Goal: Transaction & Acquisition: Purchase product/service

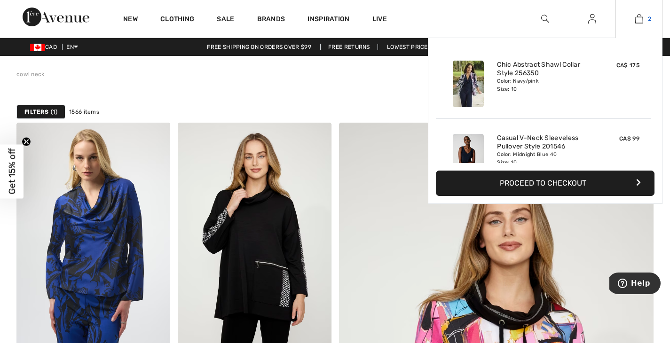
click at [643, 20] on link "2" at bounding box center [639, 18] width 46 height 11
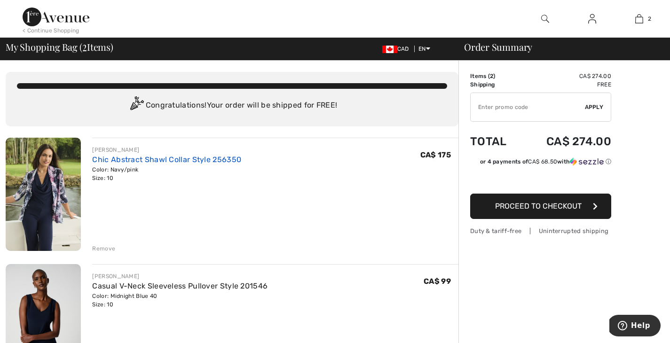
click at [146, 159] on link "Chic Abstract Shawl Collar Style 256350" at bounding box center [166, 159] width 149 height 9
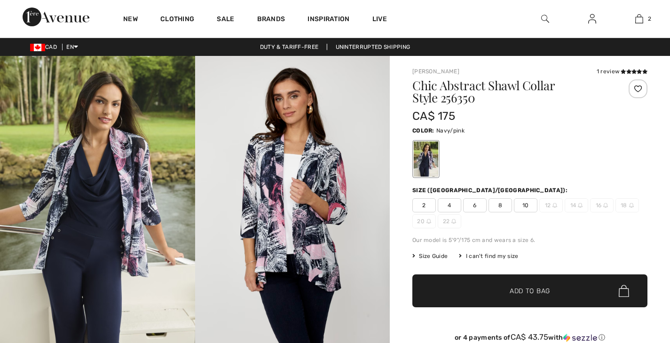
checkbox input "true"
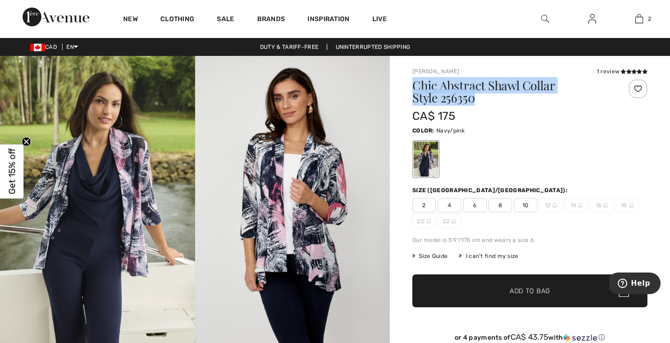
drag, startPoint x: 0, startPoint y: 0, endPoint x: 412, endPoint y: 80, distance: 419.4
copy h1 "Chic Abstract Shawl Collar Style 256350"
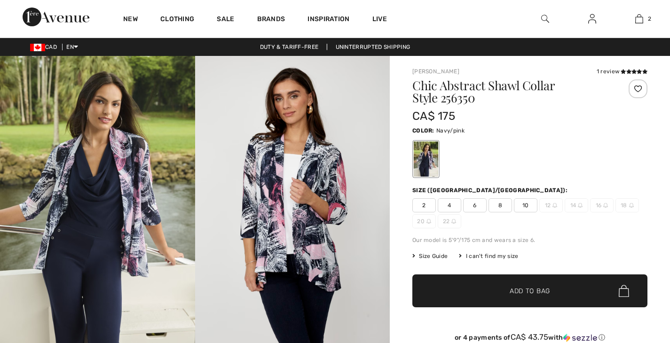
checkbox input "true"
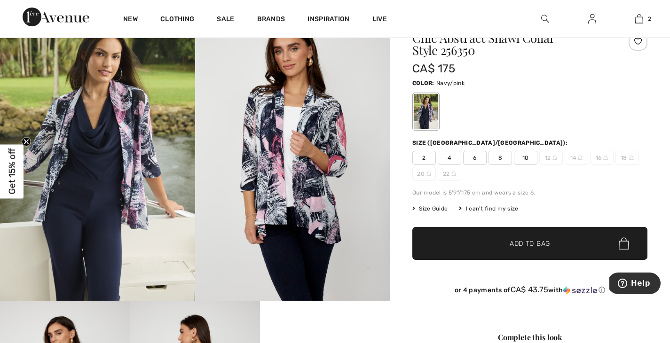
scroll to position [48, 0]
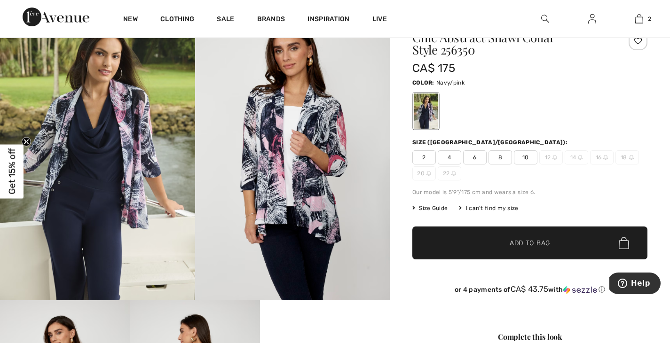
click at [439, 207] on span "Size Guide" at bounding box center [429, 208] width 35 height 8
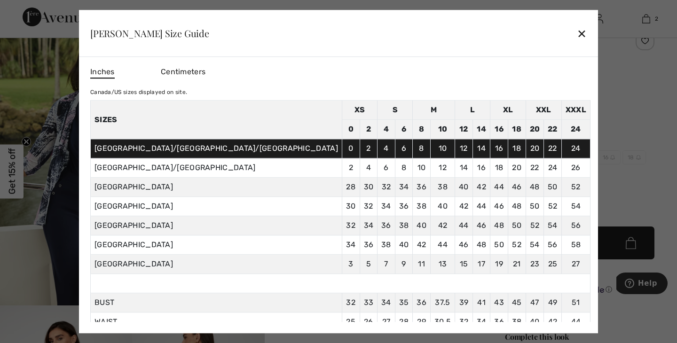
click at [577, 34] on div "✕" at bounding box center [582, 34] width 10 height 20
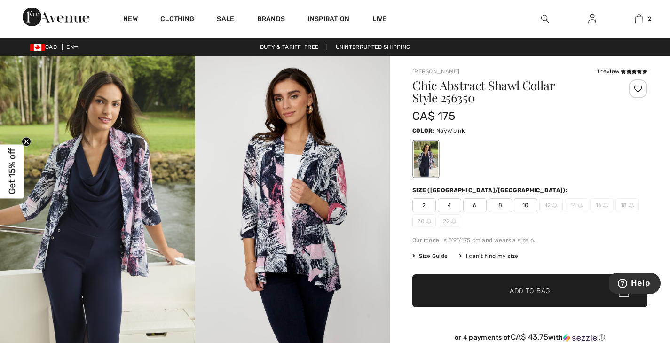
scroll to position [0, 0]
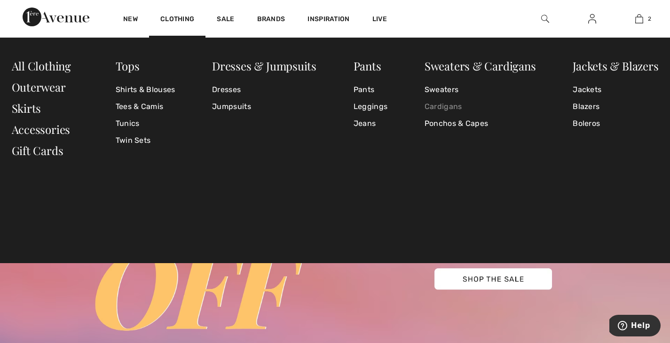
click at [452, 103] on link "Cardigans" at bounding box center [479, 106] width 111 height 17
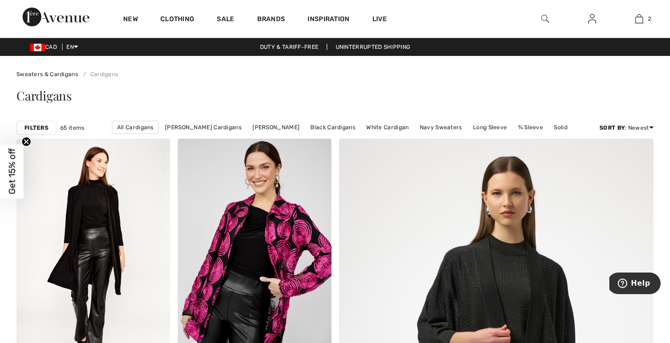
click at [38, 128] on strong "Filters" at bounding box center [36, 128] width 24 height 8
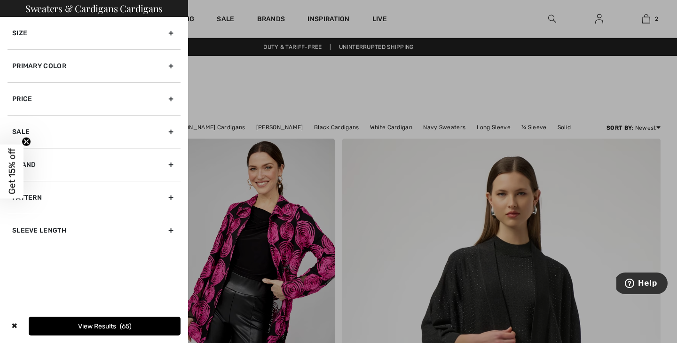
click at [56, 67] on div "Primary Color" at bounding box center [94, 65] width 173 height 33
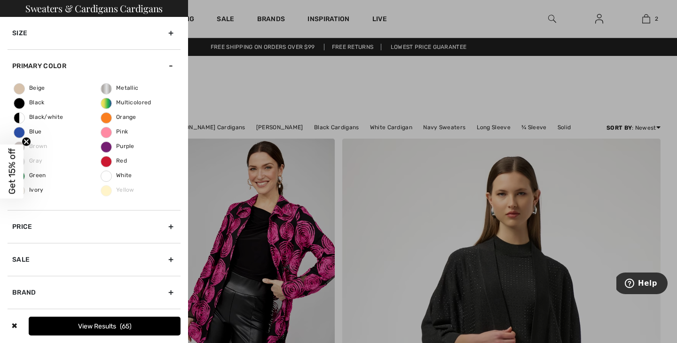
click at [26, 141] on circle "Close teaser" at bounding box center [26, 141] width 9 height 9
click at [21, 133] on span "Blue" at bounding box center [27, 131] width 27 height 7
click at [0, 0] on input "Blue" at bounding box center [0, 0] width 0 height 0
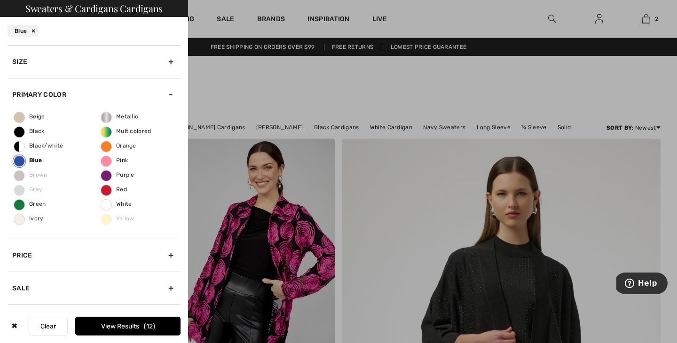
click at [75, 326] on button "View Results 12" at bounding box center [127, 326] width 105 height 19
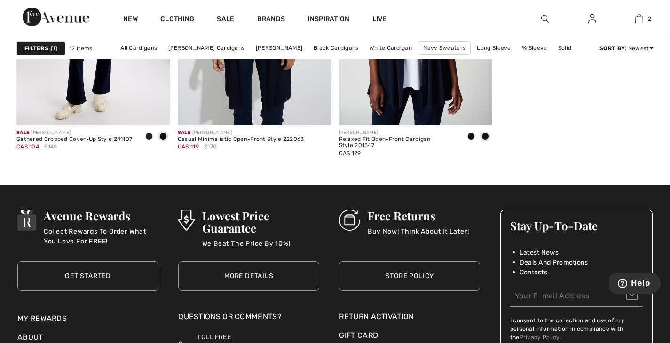
scroll to position [1070, 0]
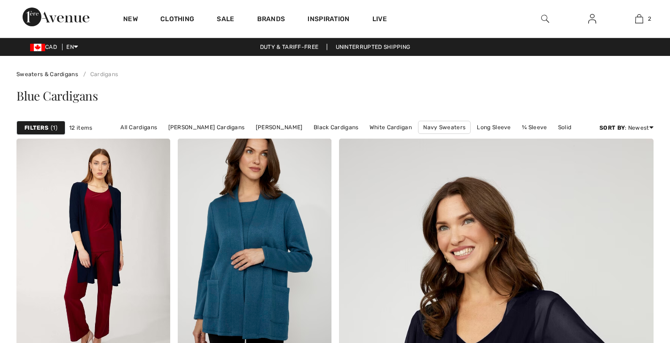
checkbox input "true"
